Goal: Task Accomplishment & Management: Use online tool/utility

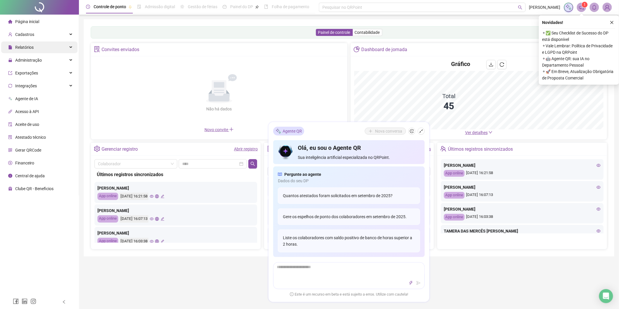
click at [46, 43] on div "Relatórios" at bounding box center [39, 48] width 76 height 12
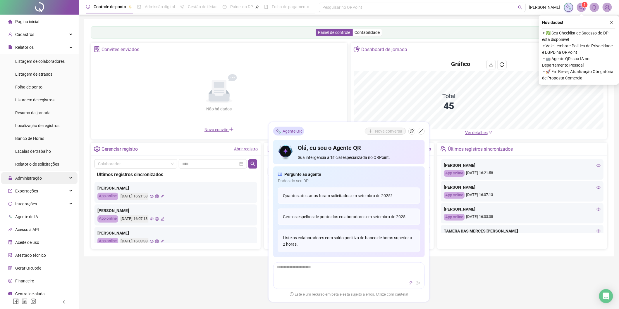
click at [43, 177] on div "Administração" at bounding box center [39, 179] width 76 height 12
click at [68, 177] on div "Administração" at bounding box center [39, 179] width 76 height 12
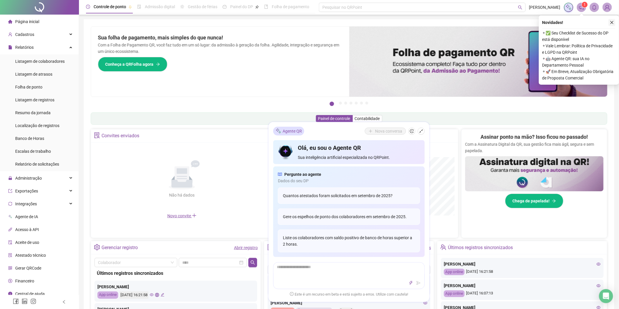
click at [610, 23] on icon "close" at bounding box center [612, 22] width 4 height 4
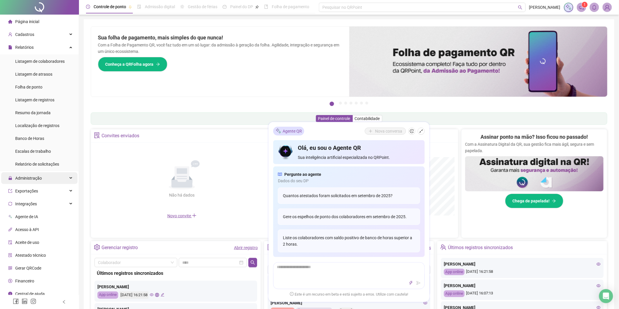
click at [43, 181] on div "Administração" at bounding box center [39, 179] width 76 height 12
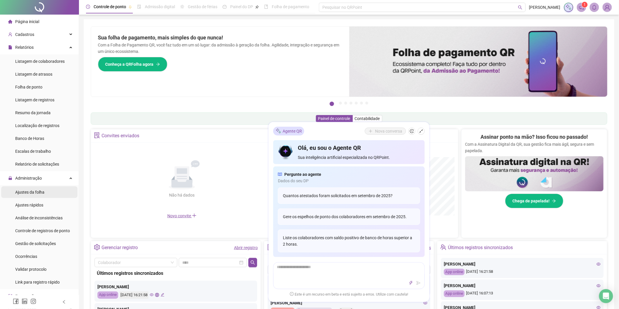
click at [36, 192] on span "Ajustes da folha" at bounding box center [29, 192] width 29 height 5
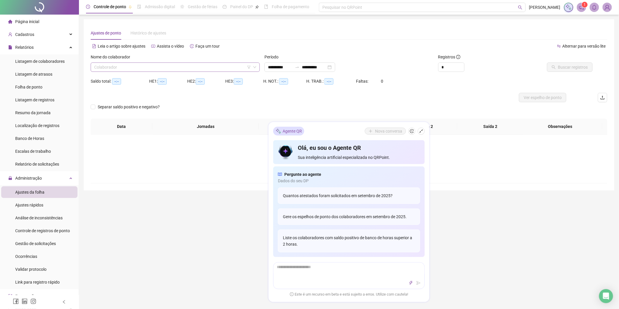
type input "**********"
click at [144, 65] on input "search" at bounding box center [172, 67] width 157 height 9
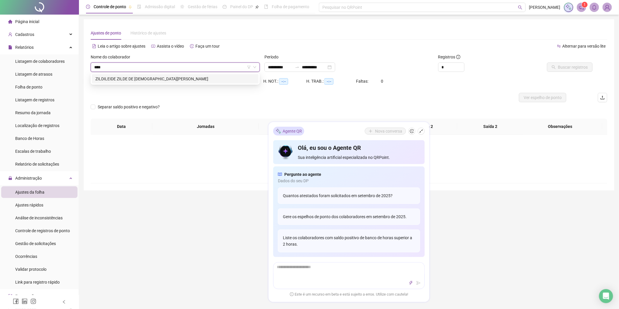
type input "*****"
click at [165, 76] on div "ZILDILEIDE ZILDE DE [DEMOGRAPHIC_DATA][PERSON_NAME]" at bounding box center [175, 79] width 160 height 6
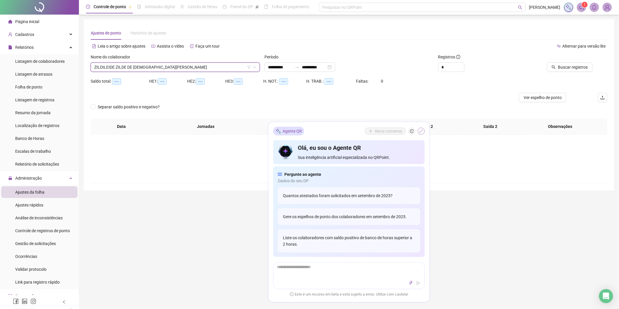
click at [420, 133] on button "button" at bounding box center [421, 131] width 7 height 7
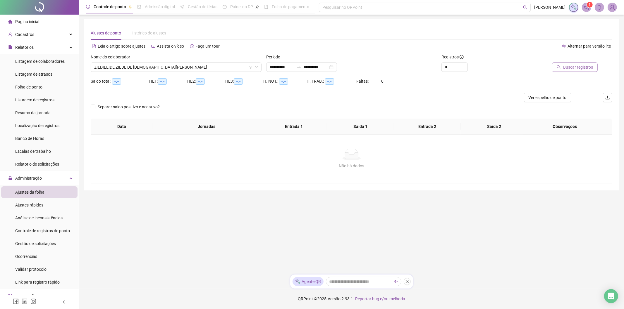
click at [582, 67] on span "Buscar registros" at bounding box center [578, 67] width 30 height 6
